Goal: Information Seeking & Learning: Learn about a topic

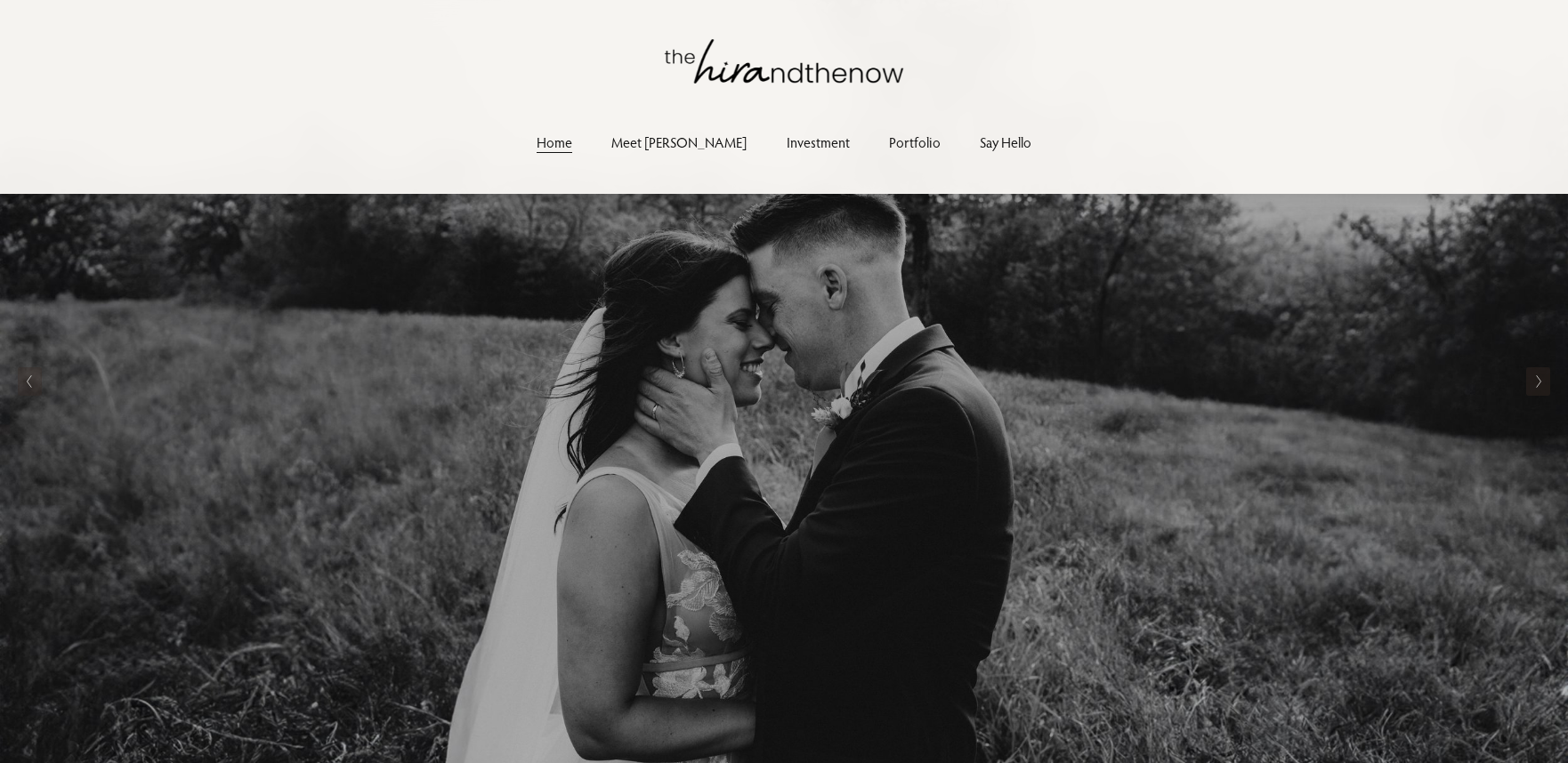
click at [787, 143] on link "Investment" at bounding box center [818, 143] width 63 height 24
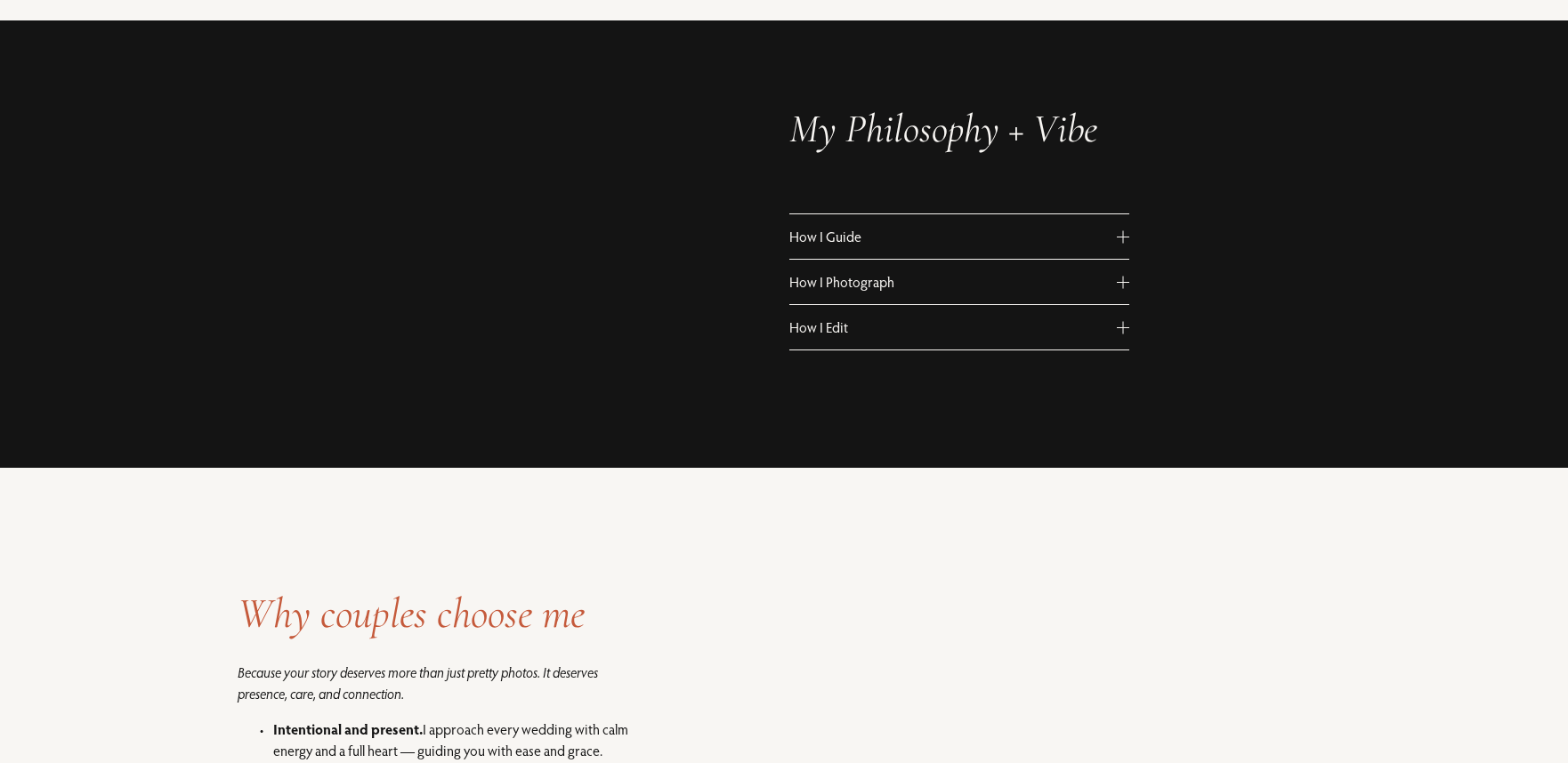
scroll to position [1064, 0]
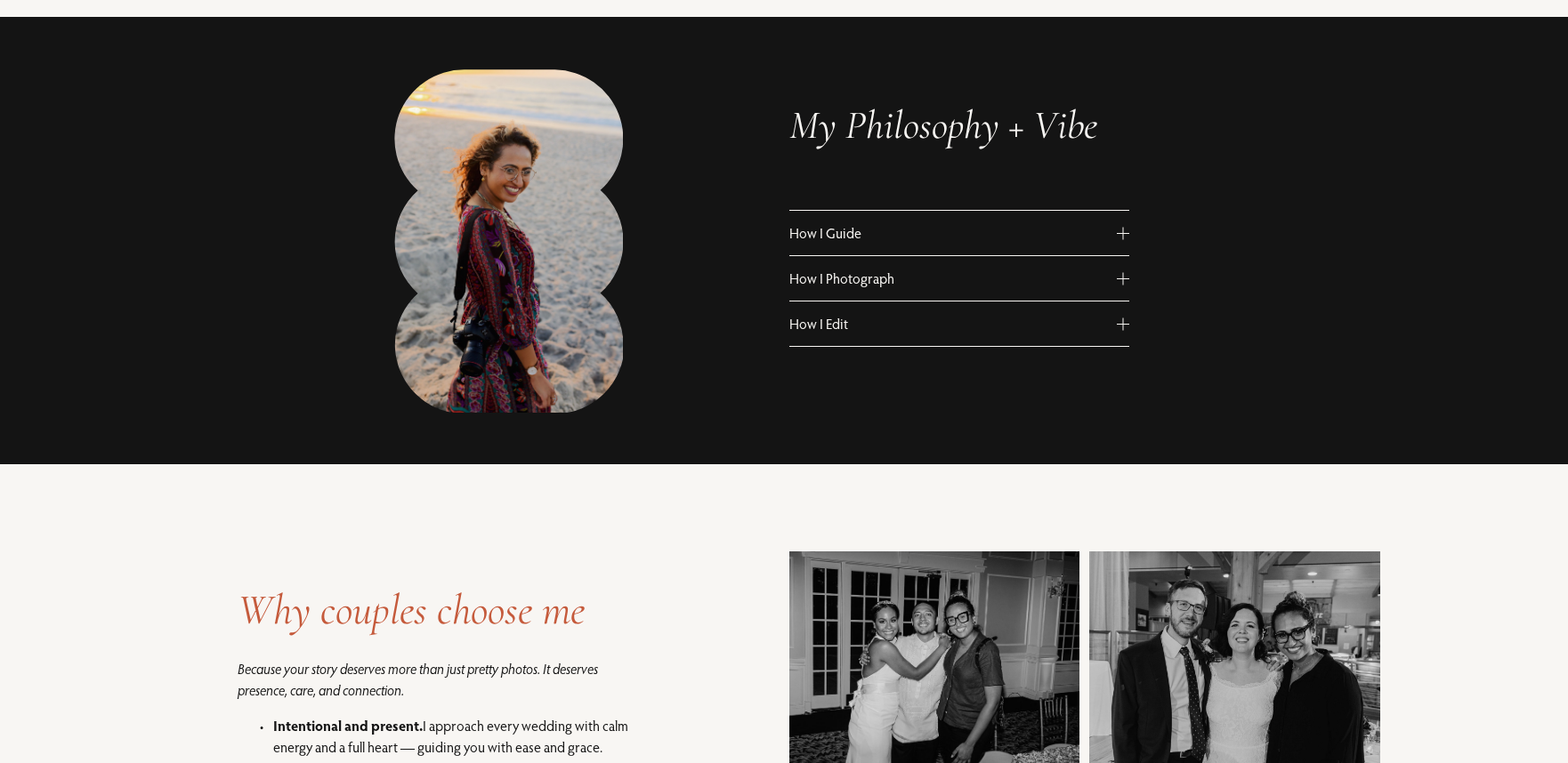
click at [1063, 316] on span "How I Edit" at bounding box center [954, 323] width 328 height 18
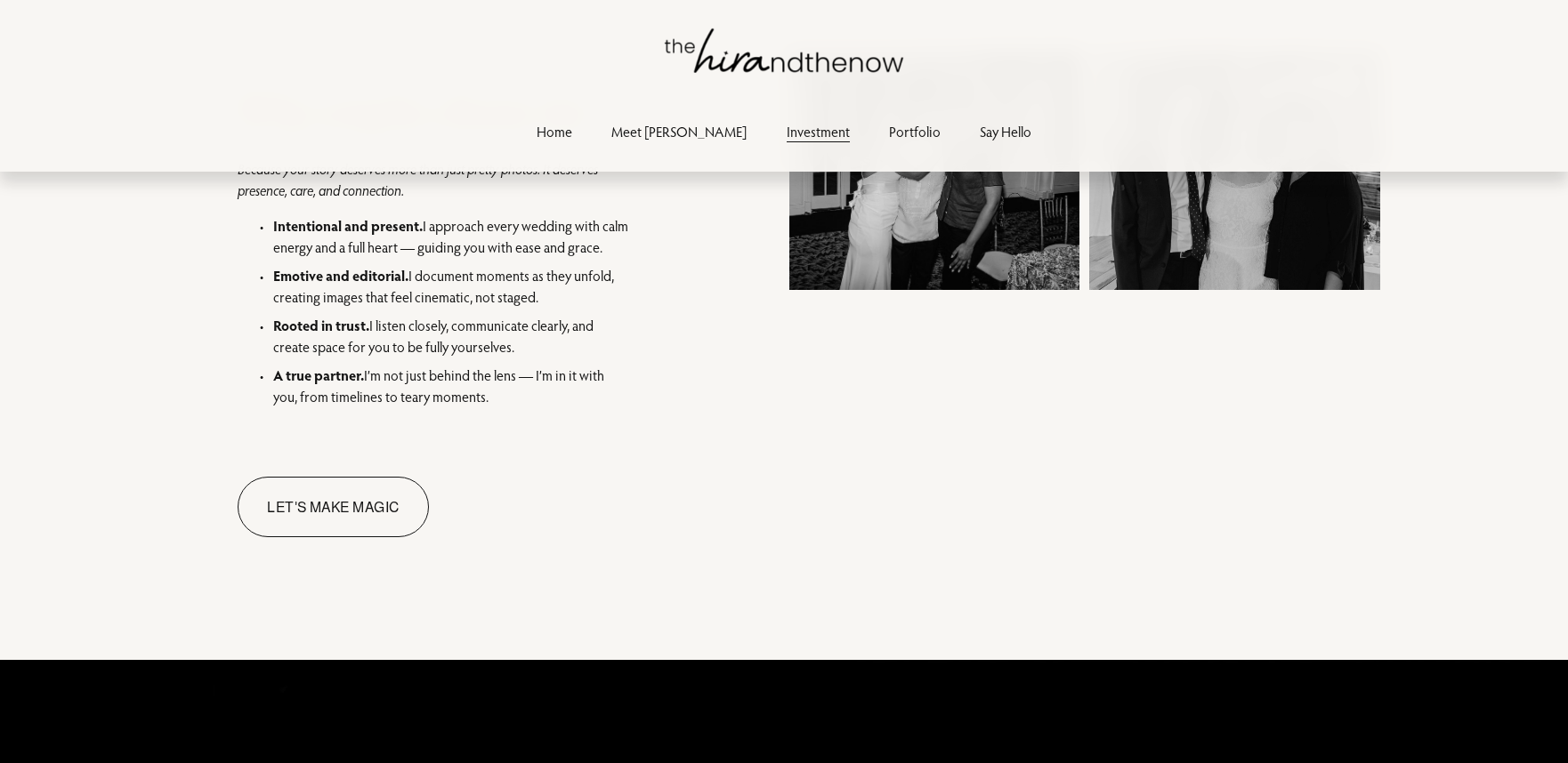
scroll to position [1672, 0]
